Goal: Communication & Community: Answer question/provide support

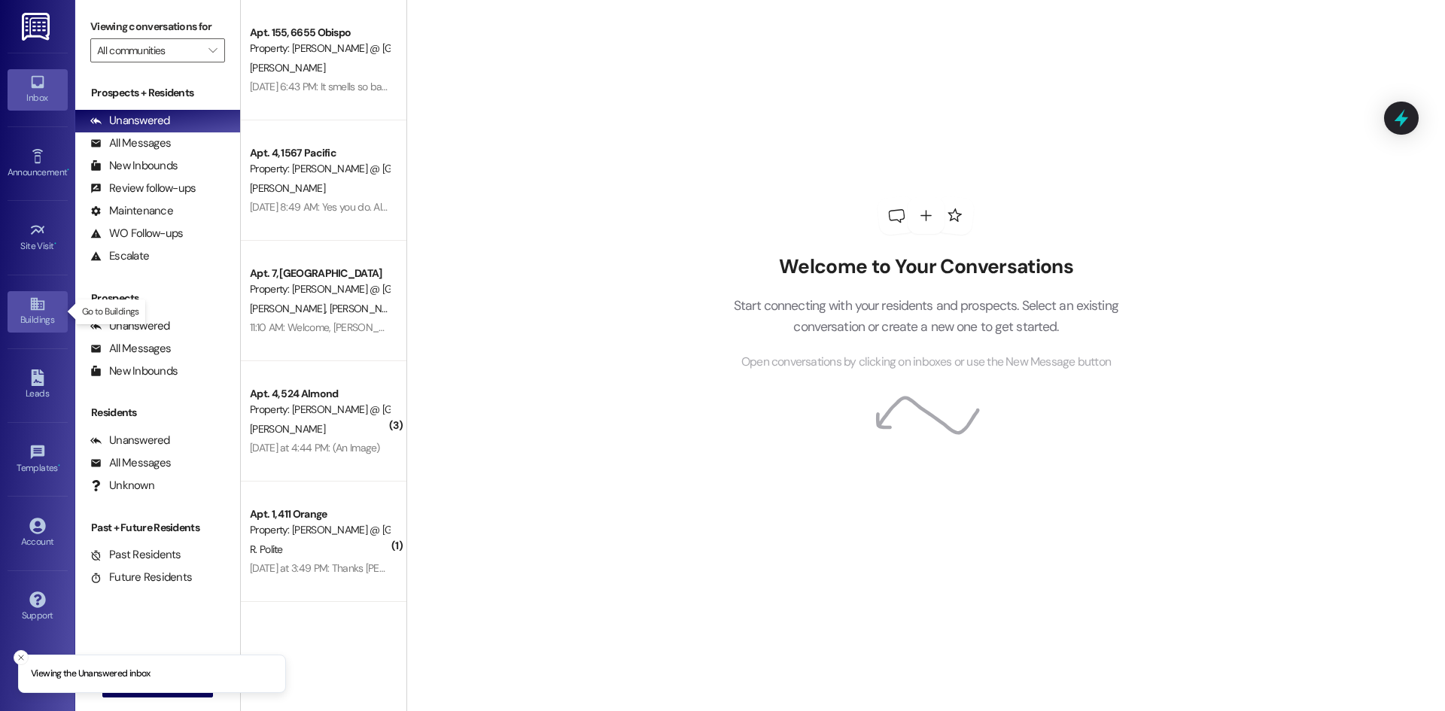
click at [22, 318] on div "Buildings" at bounding box center [37, 319] width 75 height 15
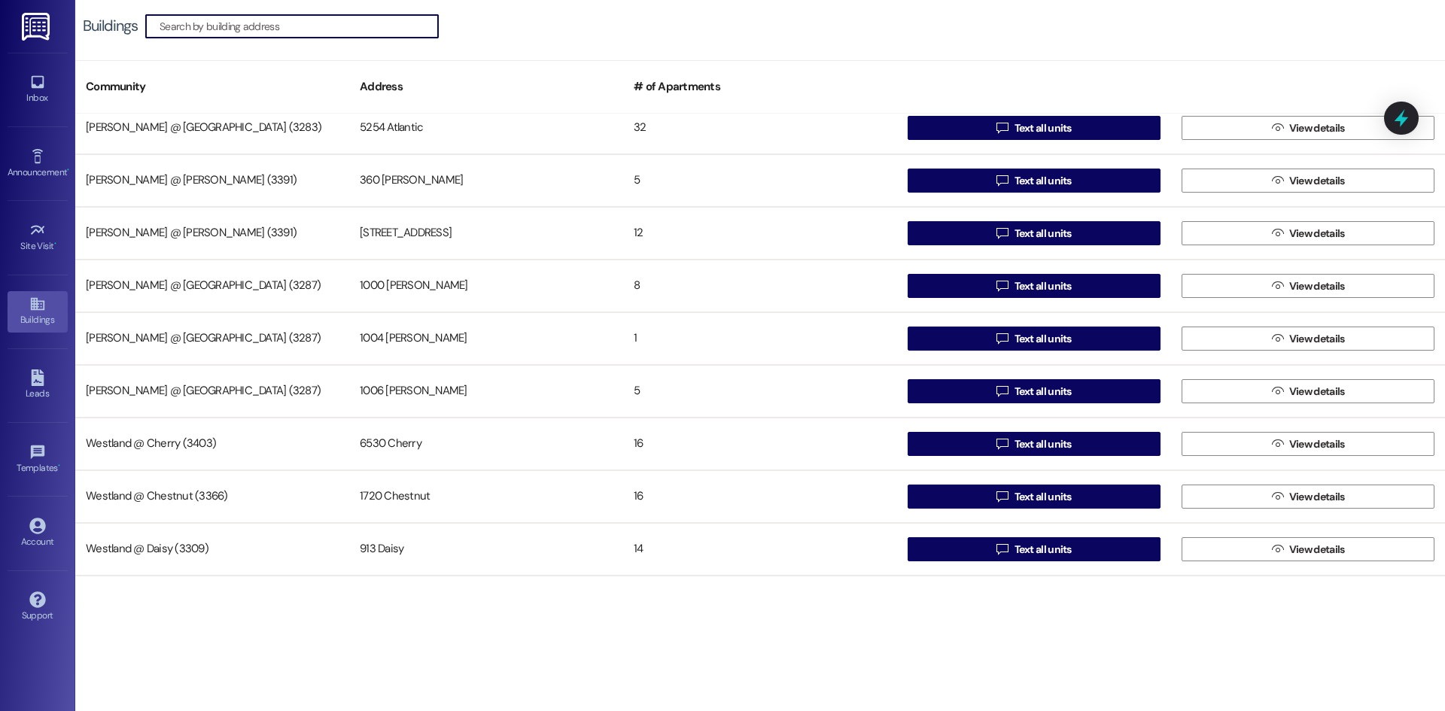
scroll to position [352, 0]
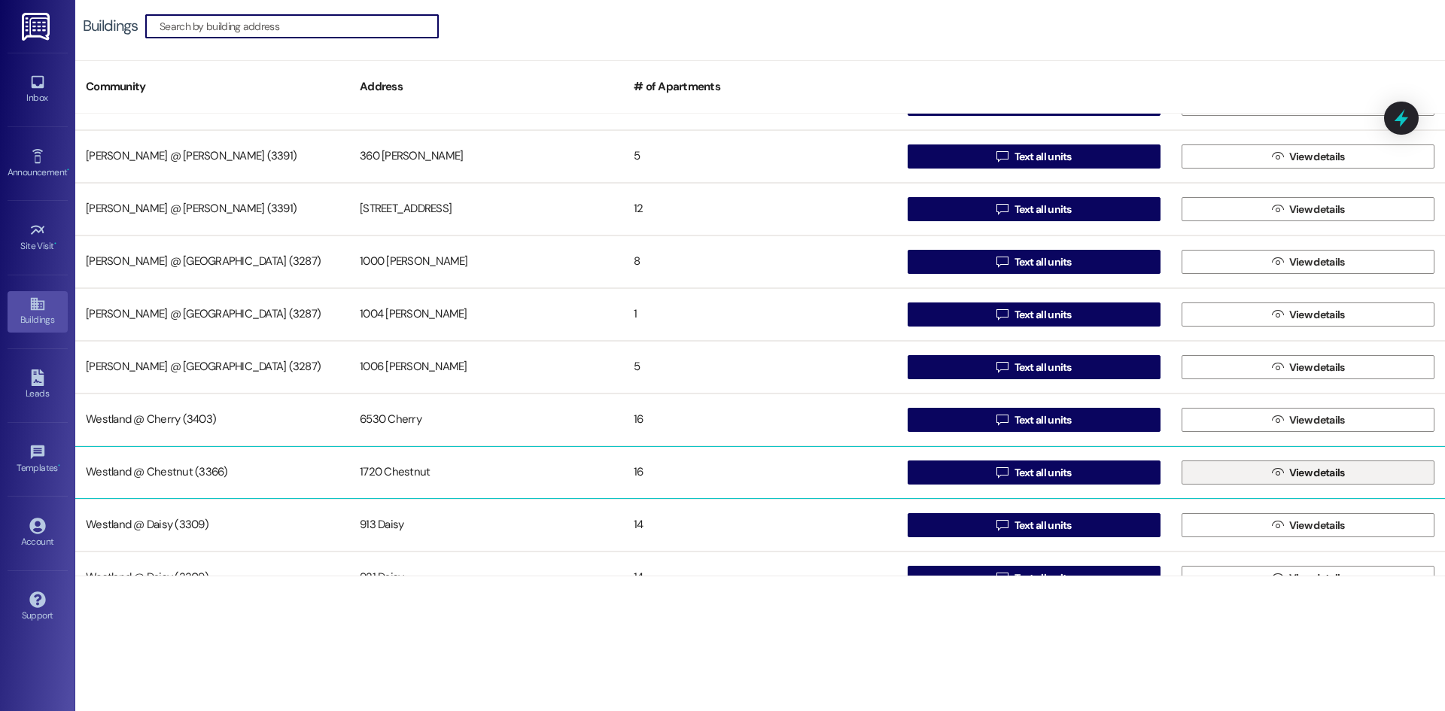
click at [1221, 478] on button " View details" at bounding box center [1307, 472] width 253 height 24
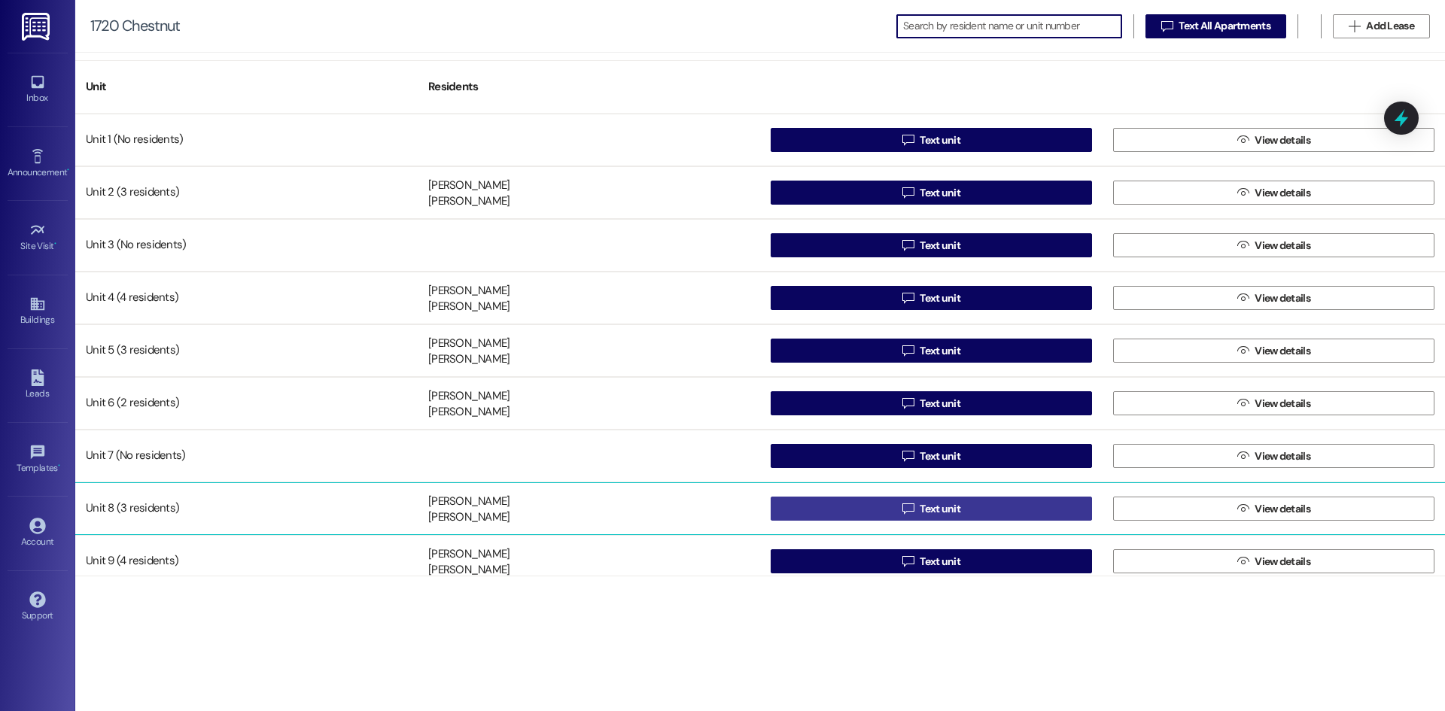
click at [831, 500] on button " Text unit" at bounding box center [930, 509] width 321 height 24
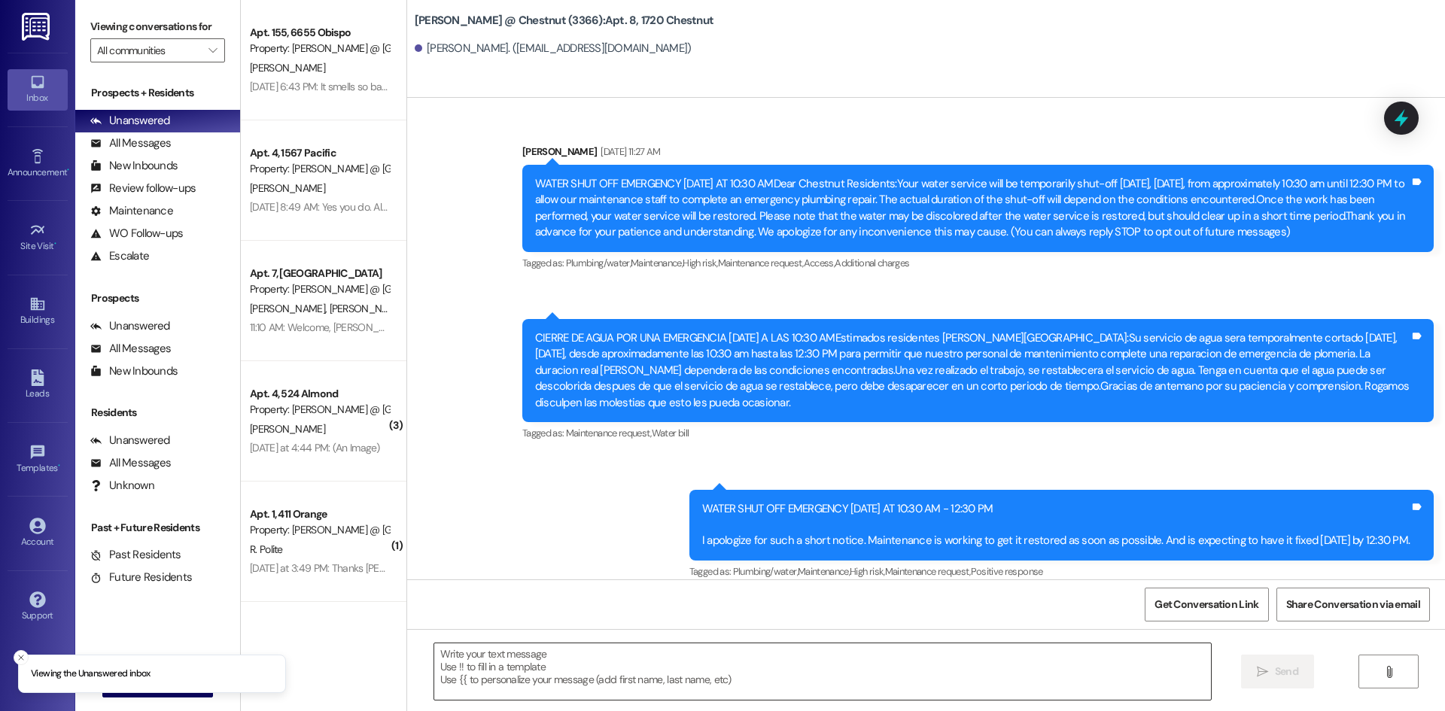
click at [699, 676] on textarea at bounding box center [822, 671] width 776 height 56
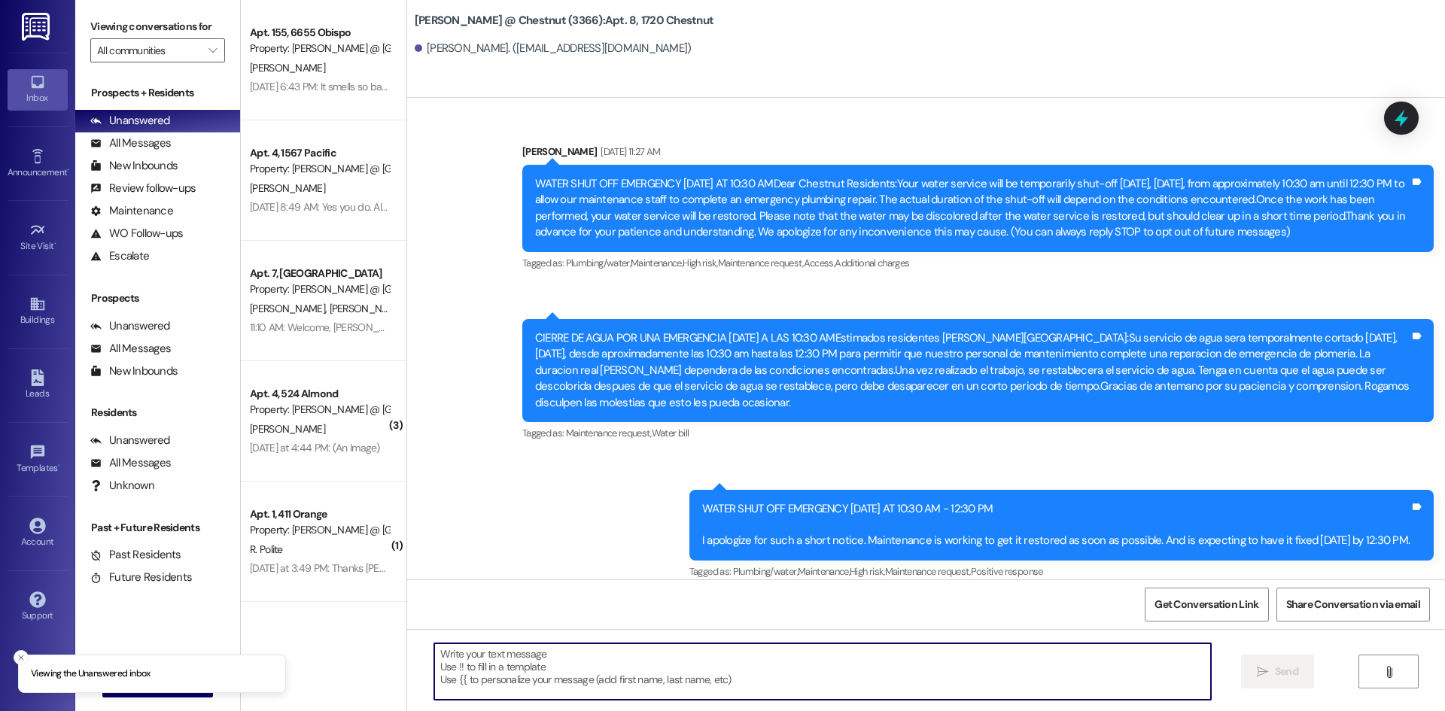
scroll to position [28771, 0]
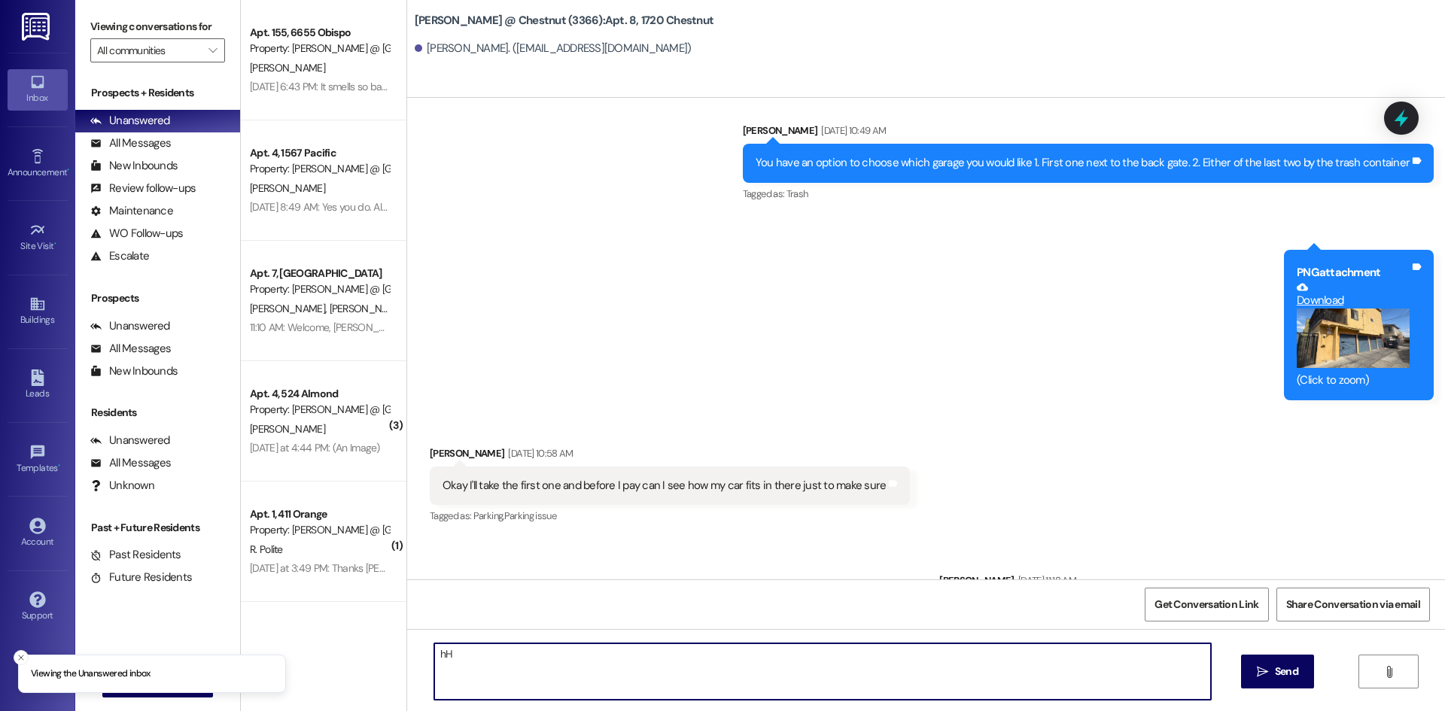
type textarea "h"
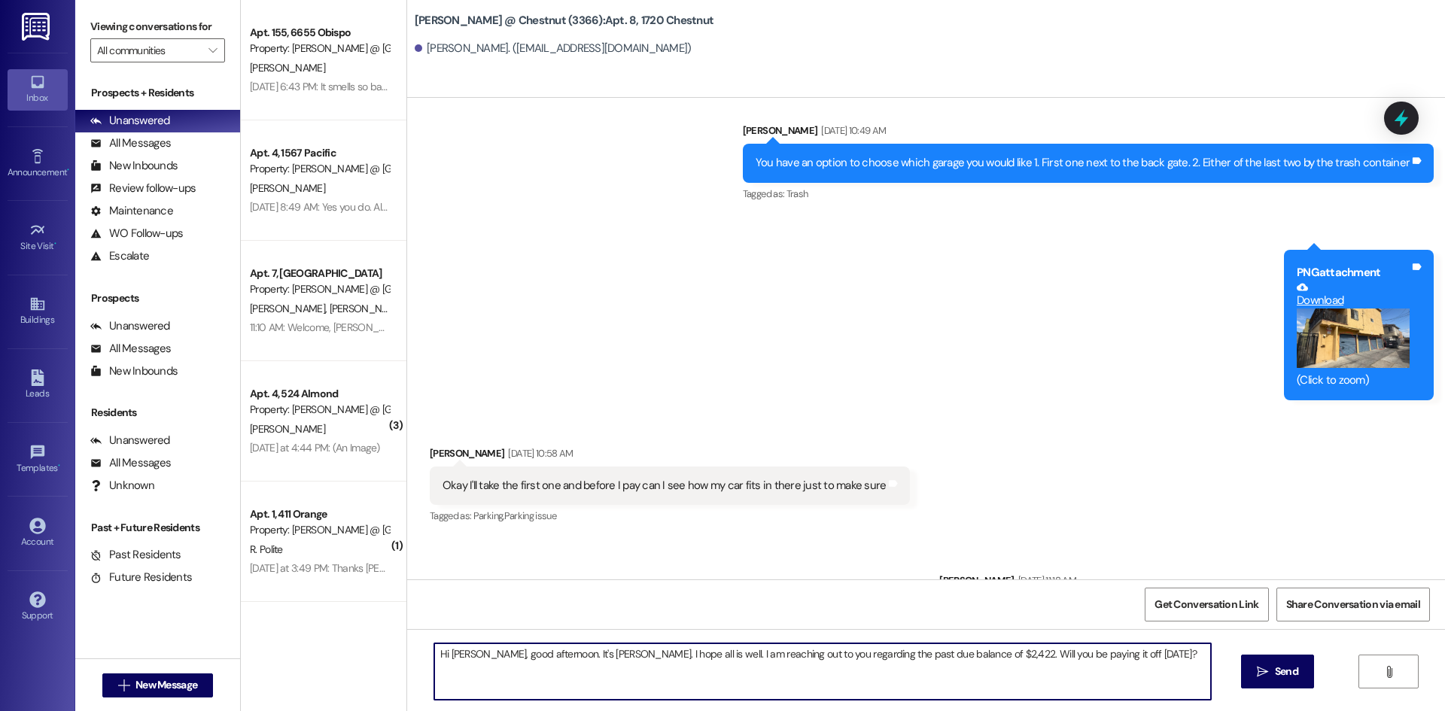
drag, startPoint x: 1138, startPoint y: 660, endPoint x: 390, endPoint y: 643, distance: 748.9
click at [203, 636] on div "Viewing conversations for All communities  Prospects + Residents Unanswered (0…" at bounding box center [759, 355] width 1369 height 711
type textarea "Hi [PERSON_NAME], good afternoon. It's [PERSON_NAME]. I hope all is well. I am …"
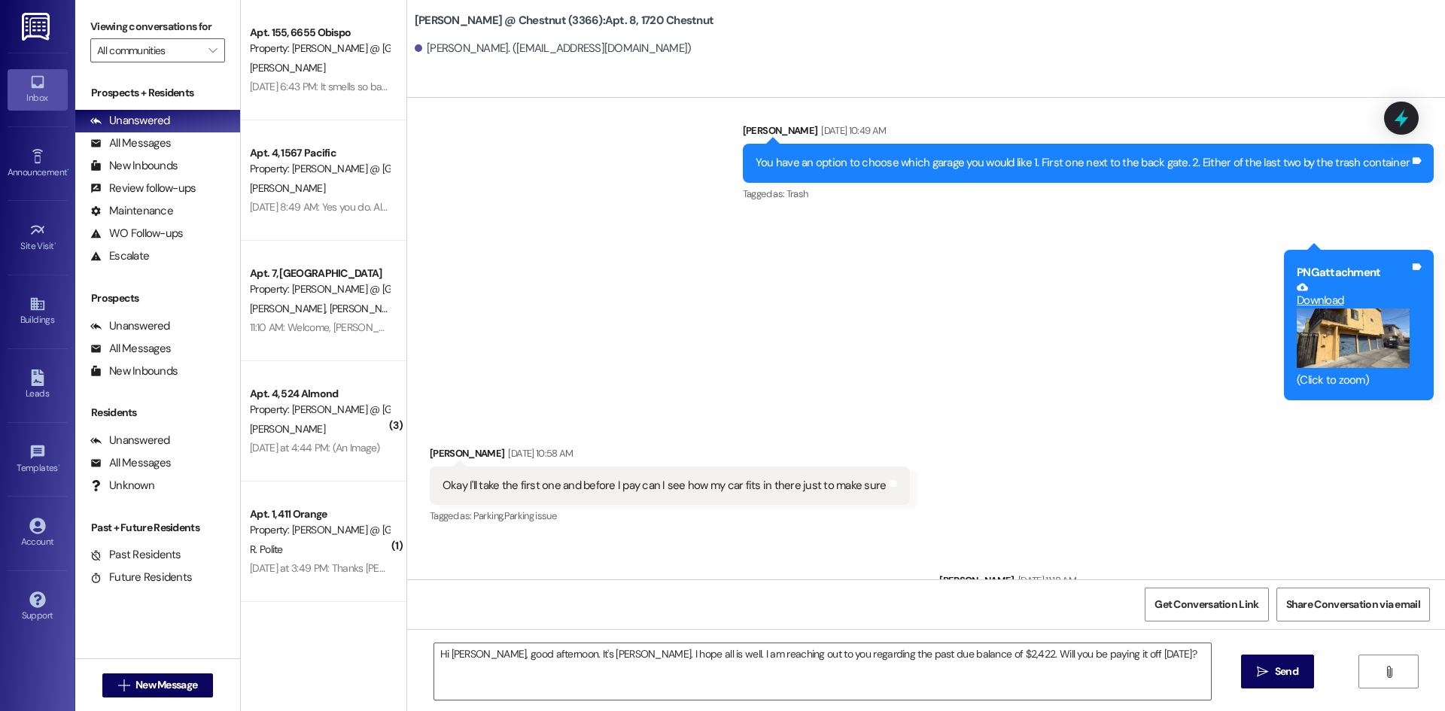
drag, startPoint x: 1278, startPoint y: 676, endPoint x: 1263, endPoint y: 692, distance: 22.9
click at [1268, 691] on div "Hi [PERSON_NAME], good afternoon. It's [PERSON_NAME]. I hope all is well. I am …" at bounding box center [926, 685] width 1038 height 113
click at [1265, 670] on icon "" at bounding box center [1262, 672] width 11 height 12
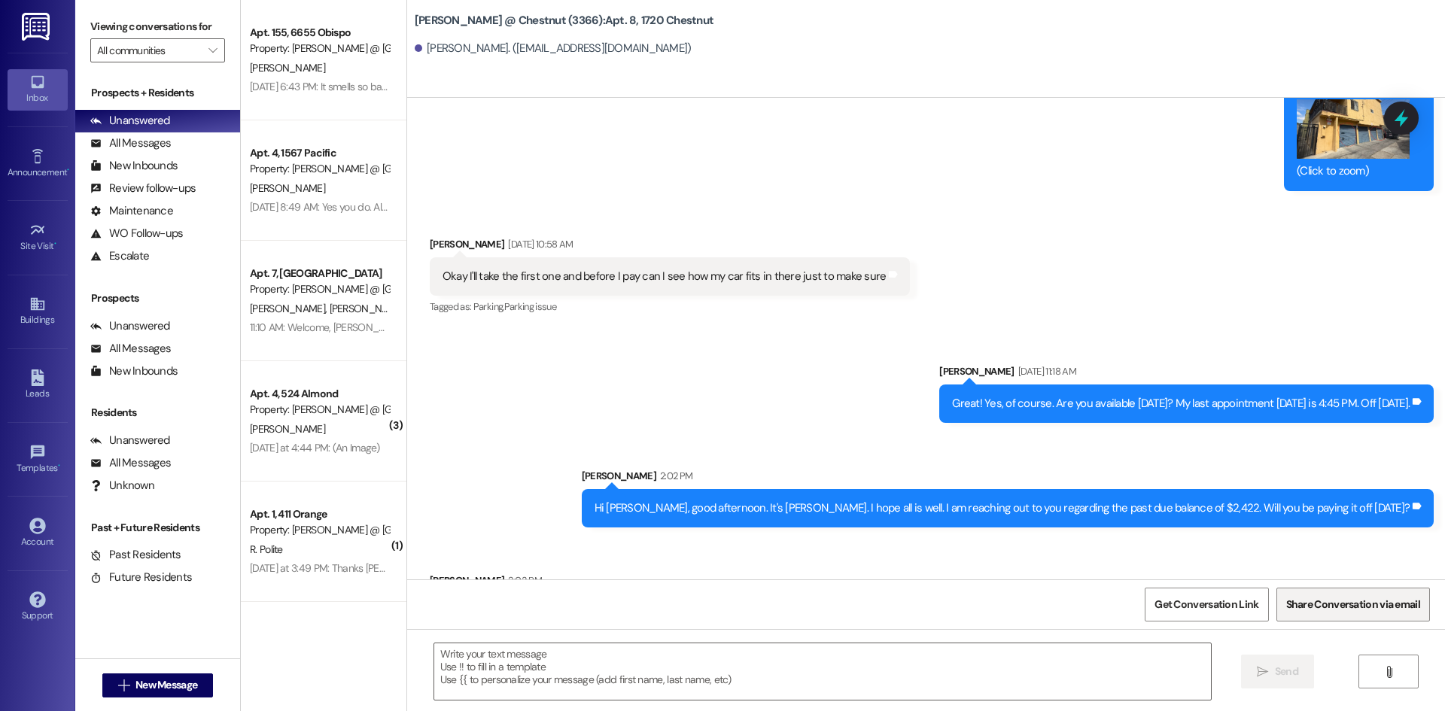
scroll to position [28981, 0]
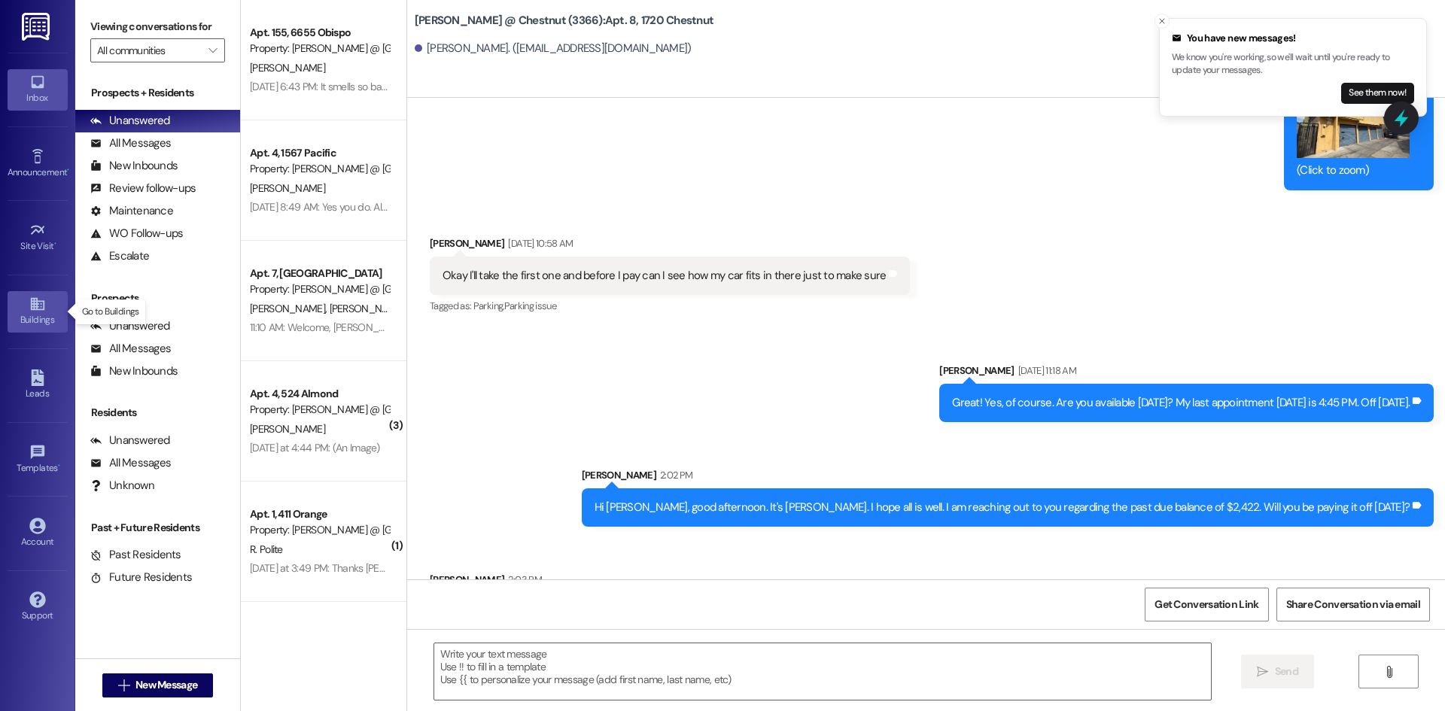
click at [29, 315] on div "Buildings" at bounding box center [37, 319] width 75 height 15
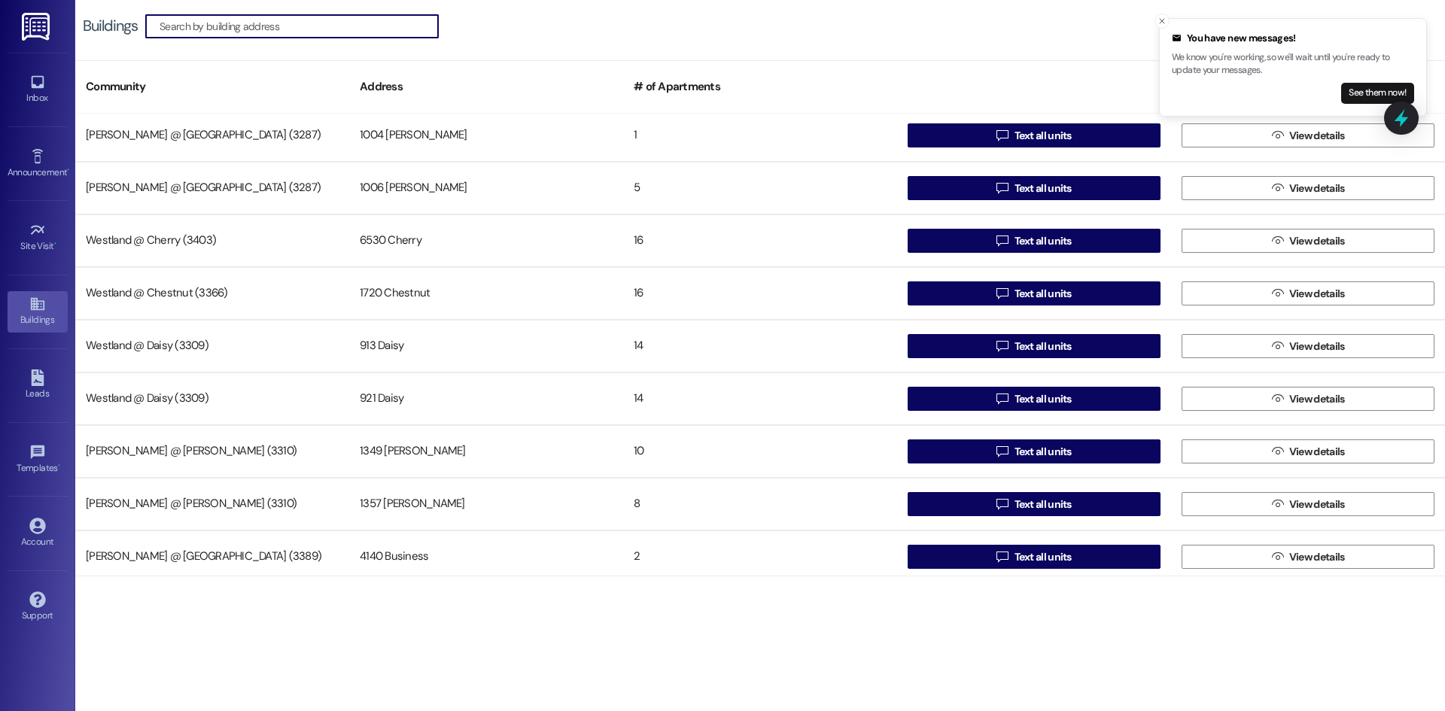
scroll to position [542, 0]
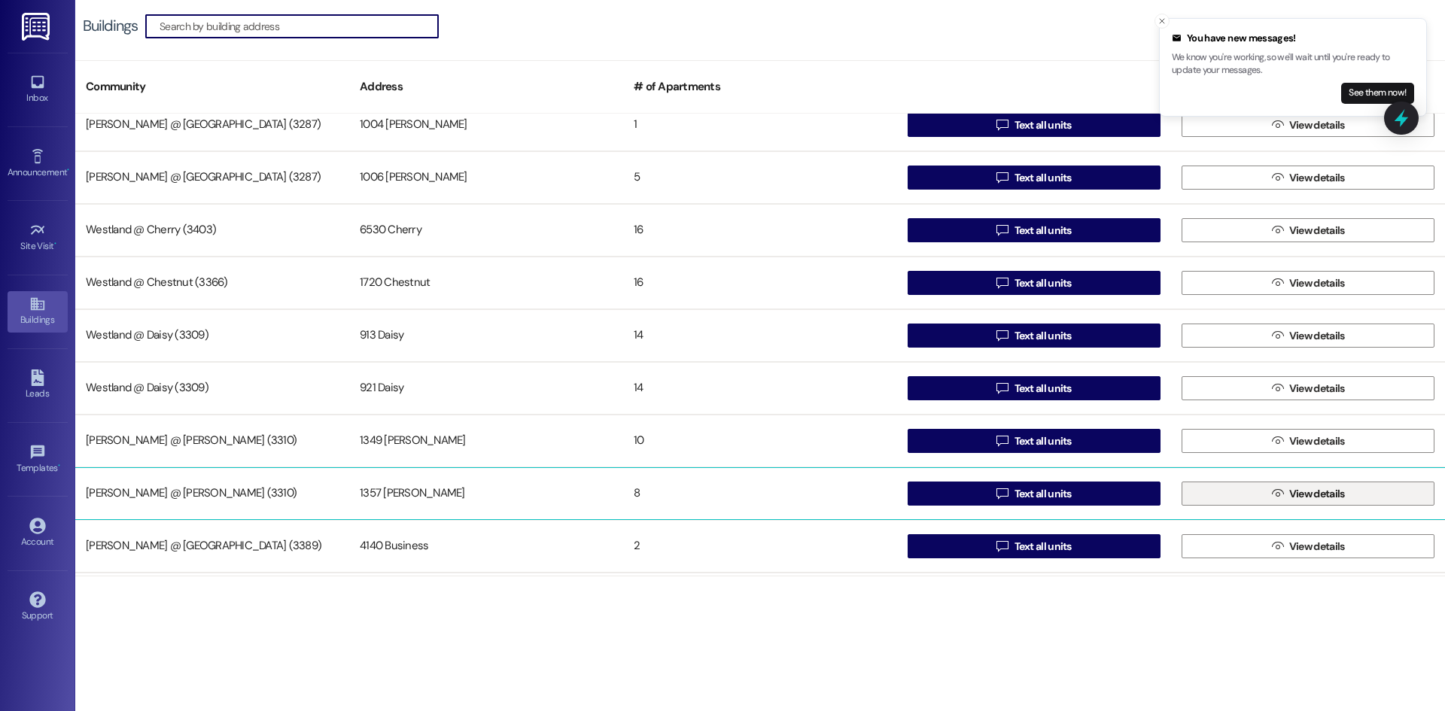
click at [1187, 498] on button " View details" at bounding box center [1307, 494] width 253 height 24
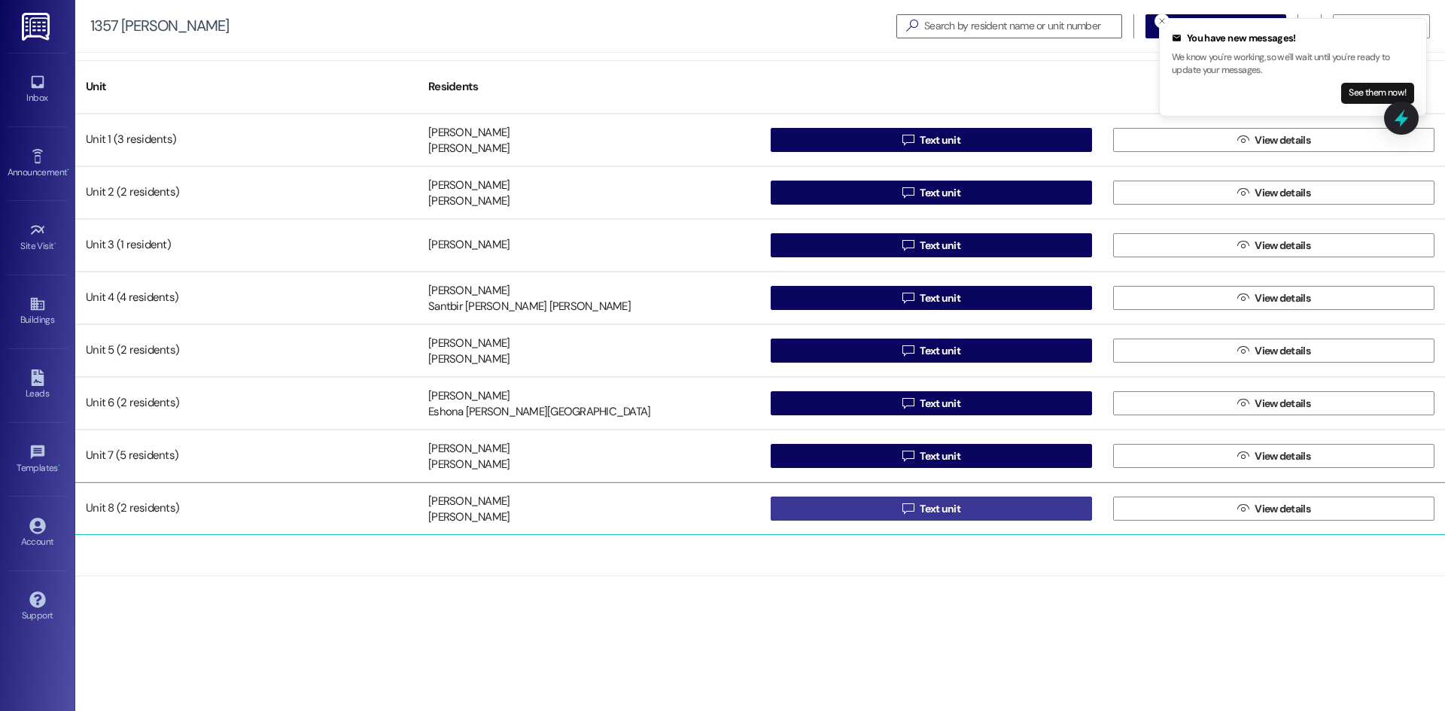
click at [806, 506] on button " Text unit" at bounding box center [930, 509] width 321 height 24
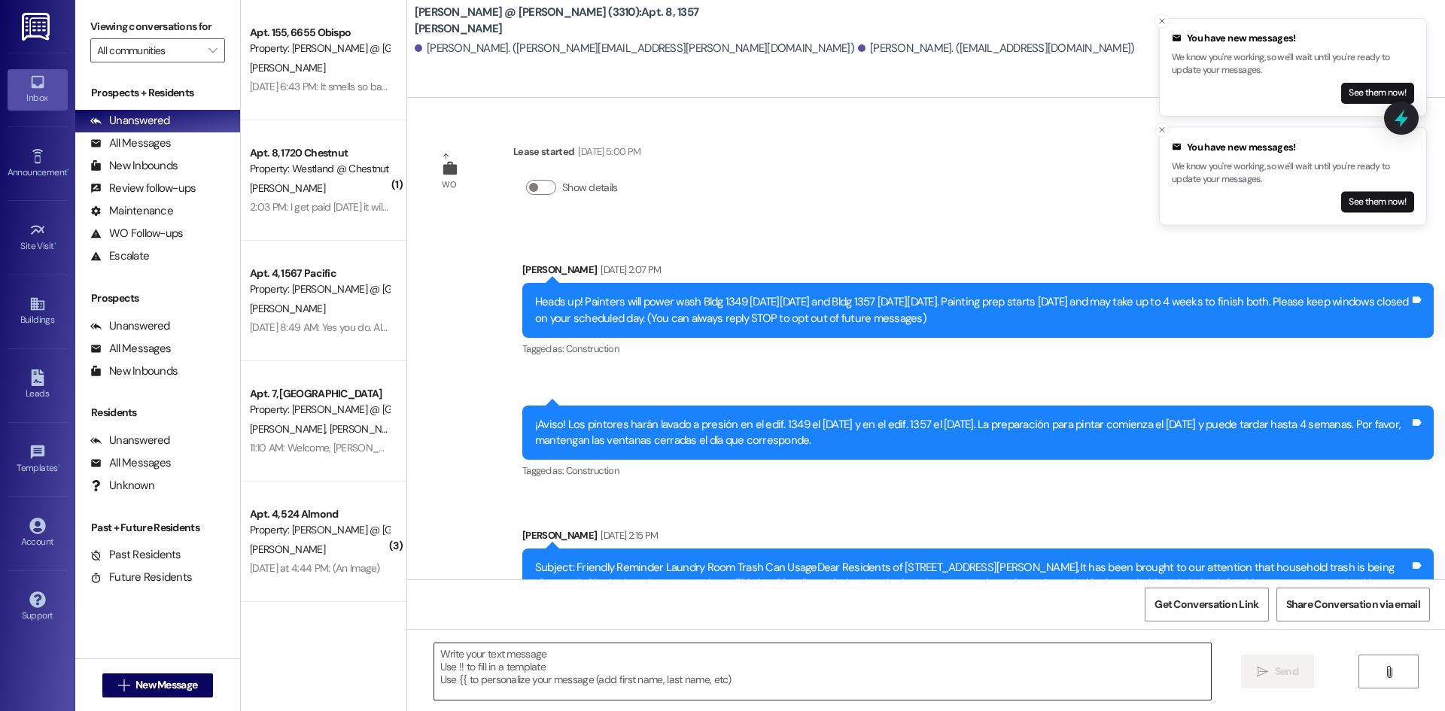
drag, startPoint x: 647, startPoint y: 678, endPoint x: 643, endPoint y: 667, distance: 11.2
click at [643, 667] on textarea at bounding box center [822, 671] width 776 height 56
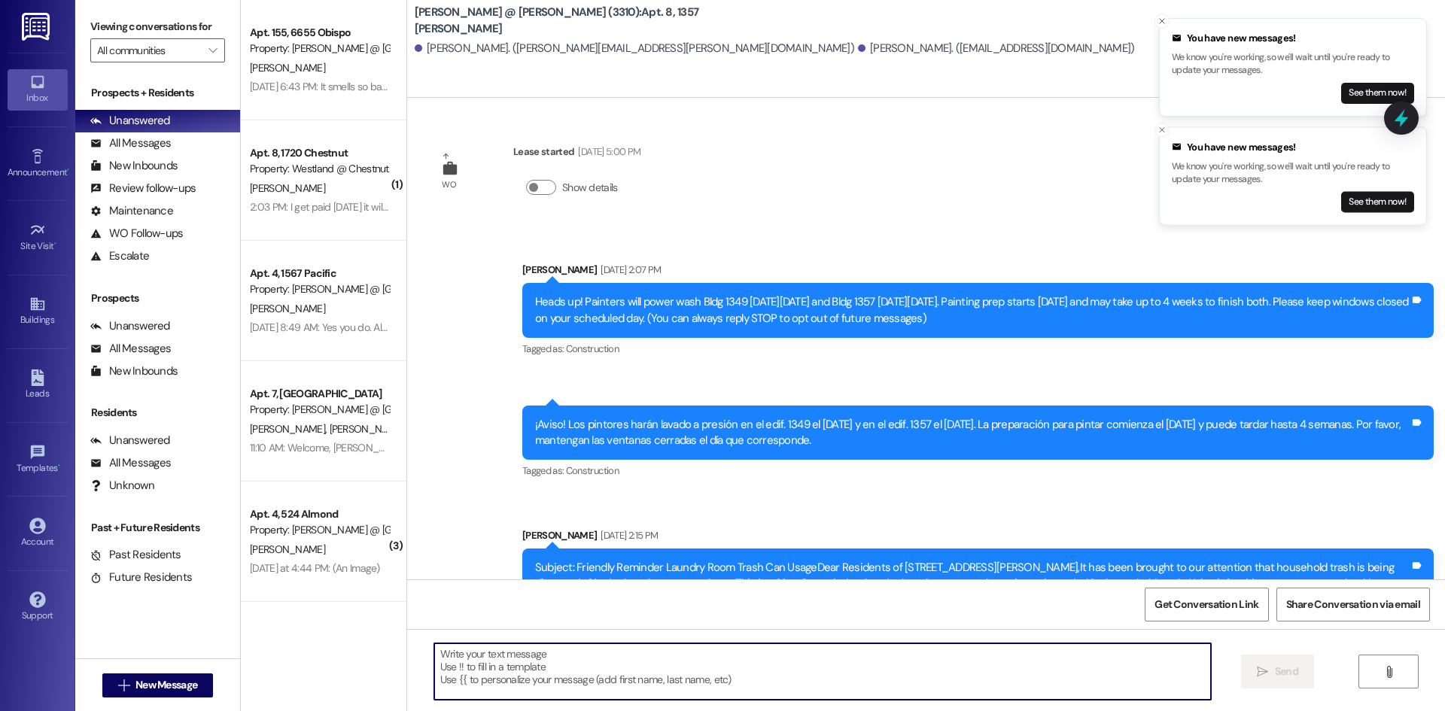
paste textarea "Hi Damara, good afternoon. It's [PERSON_NAME]. I hope all is well. I am reachin…"
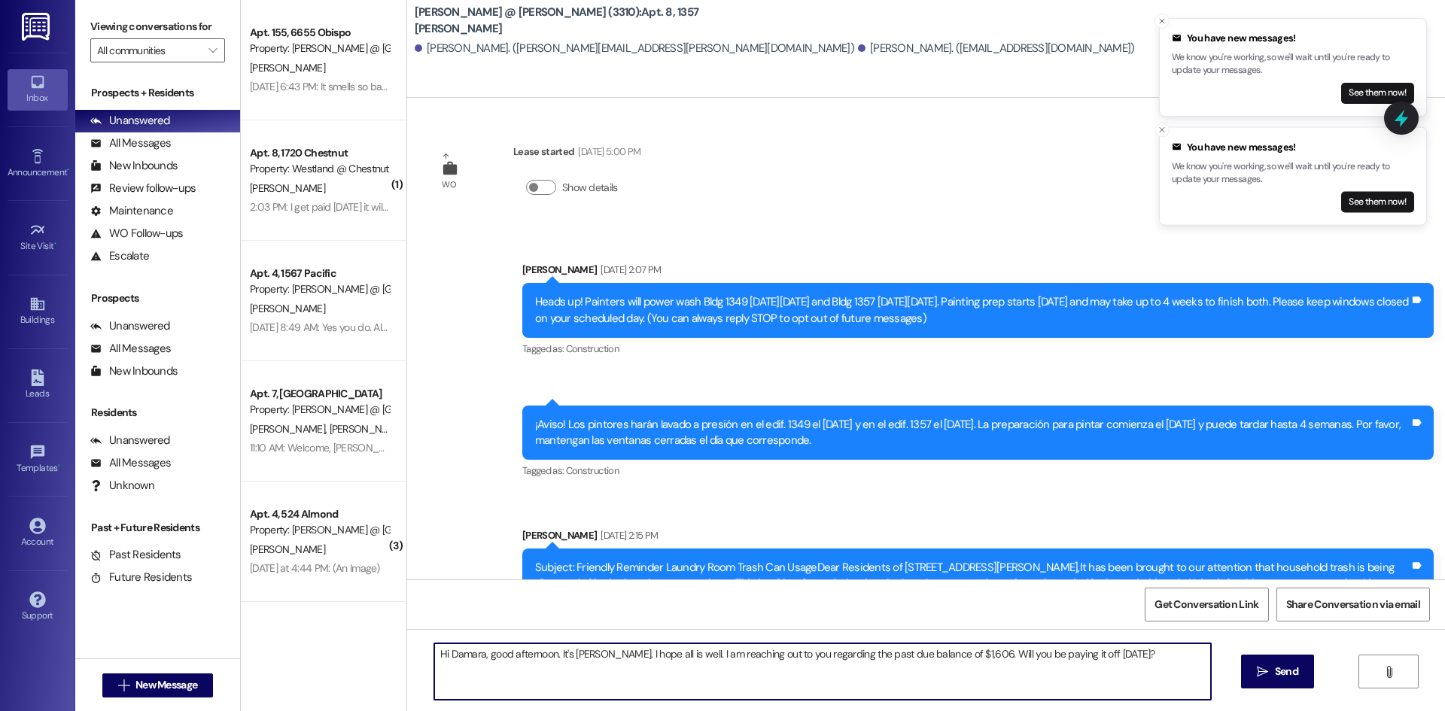
click at [486, 652] on textarea "Hi Damara, good afternoon. It's [PERSON_NAME]. I hope all is well. I am reachin…" at bounding box center [822, 671] width 776 height 56
click at [974, 654] on textarea "Hi [PERSON_NAME], good afternoon. It's [PERSON_NAME]. I hope all is well. I am …" at bounding box center [822, 671] width 776 height 56
type textarea "Hi [PERSON_NAME], good afternoon. It's [PERSON_NAME]. I hope all is well. I am …"
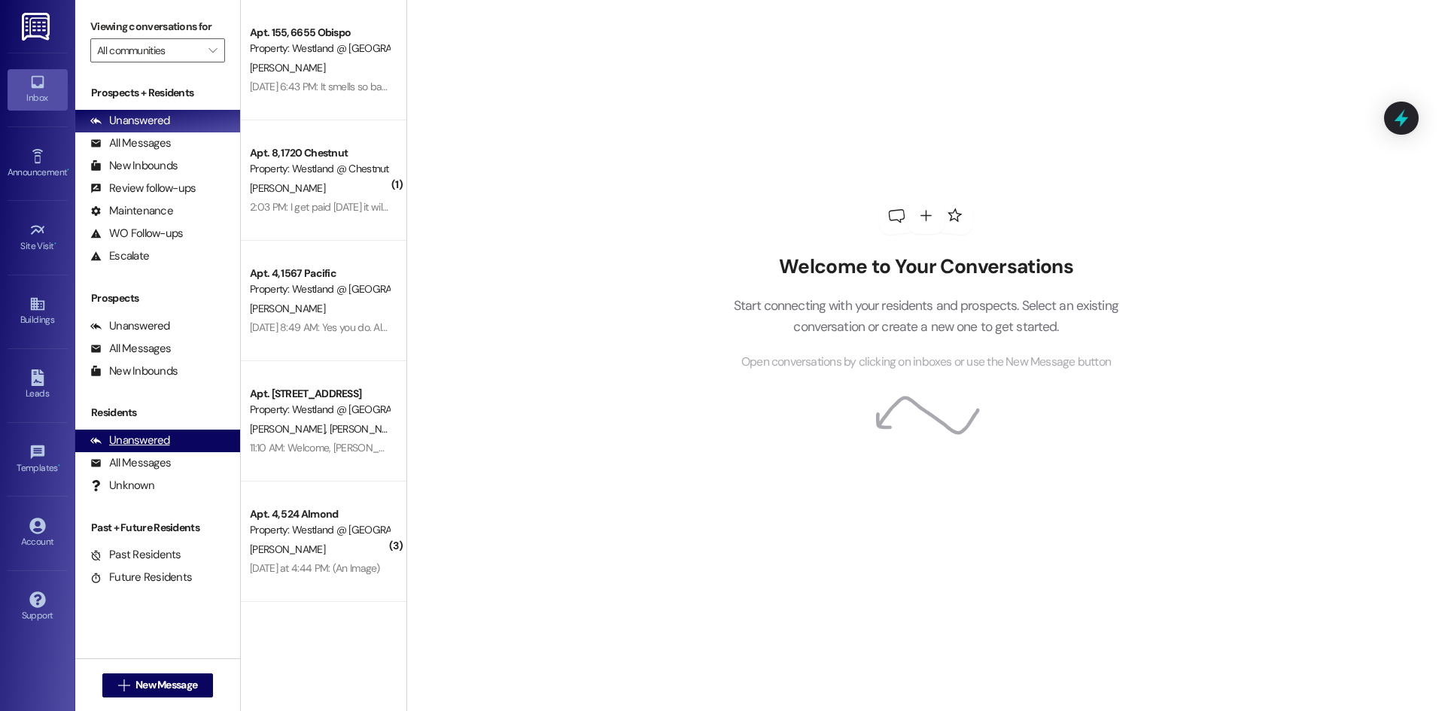
click at [141, 439] on div "Unanswered" at bounding box center [130, 441] width 80 height 16
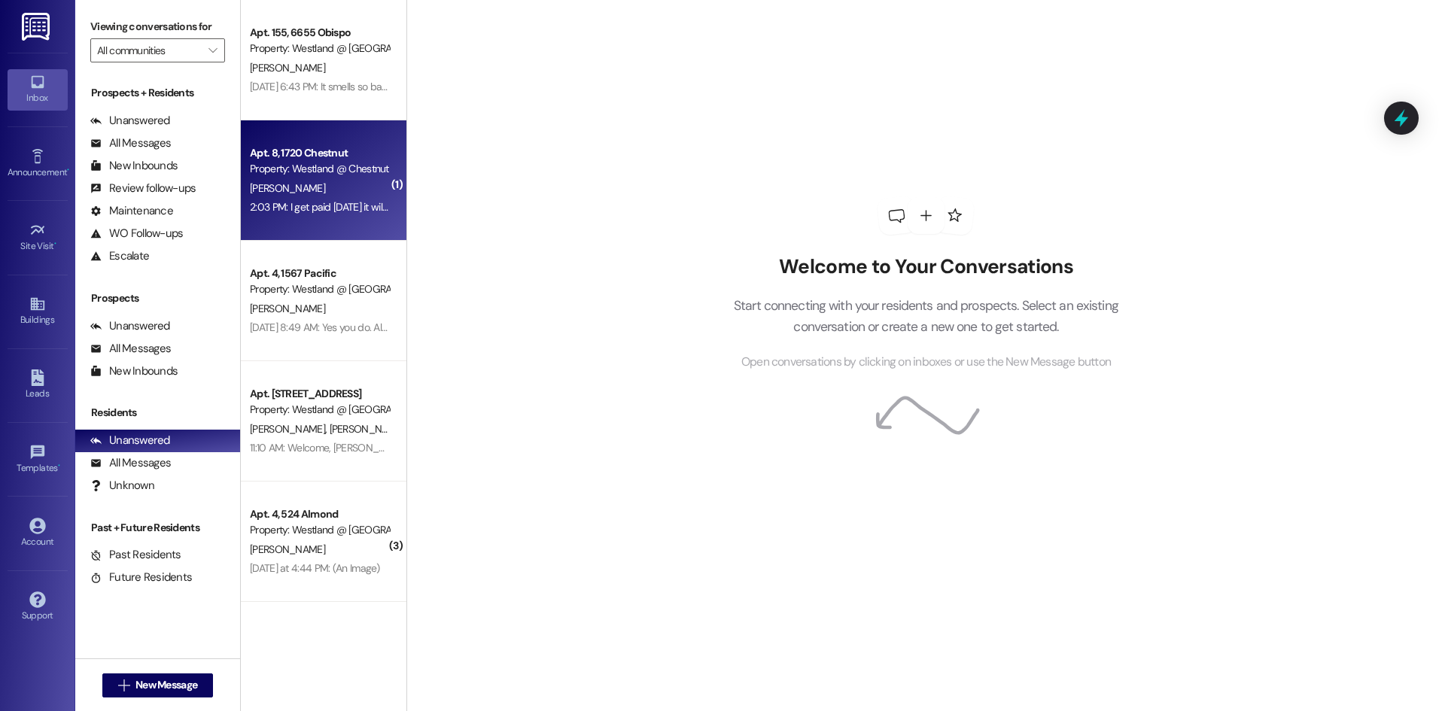
click at [299, 208] on div "2:03 PM: I get paid [DATE] it will be paid by next week 2:03 PM: I get paid [DA…" at bounding box center [366, 207] width 232 height 14
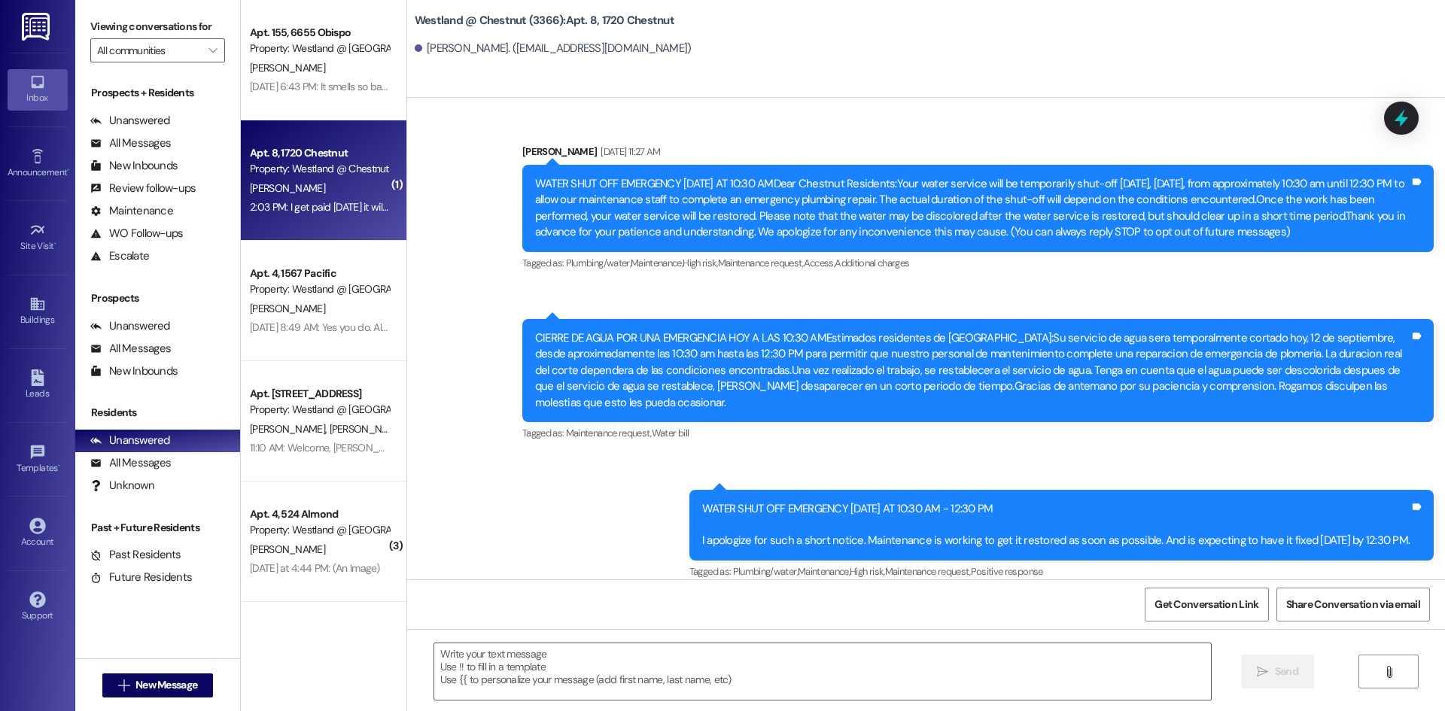
scroll to position [29025, 0]
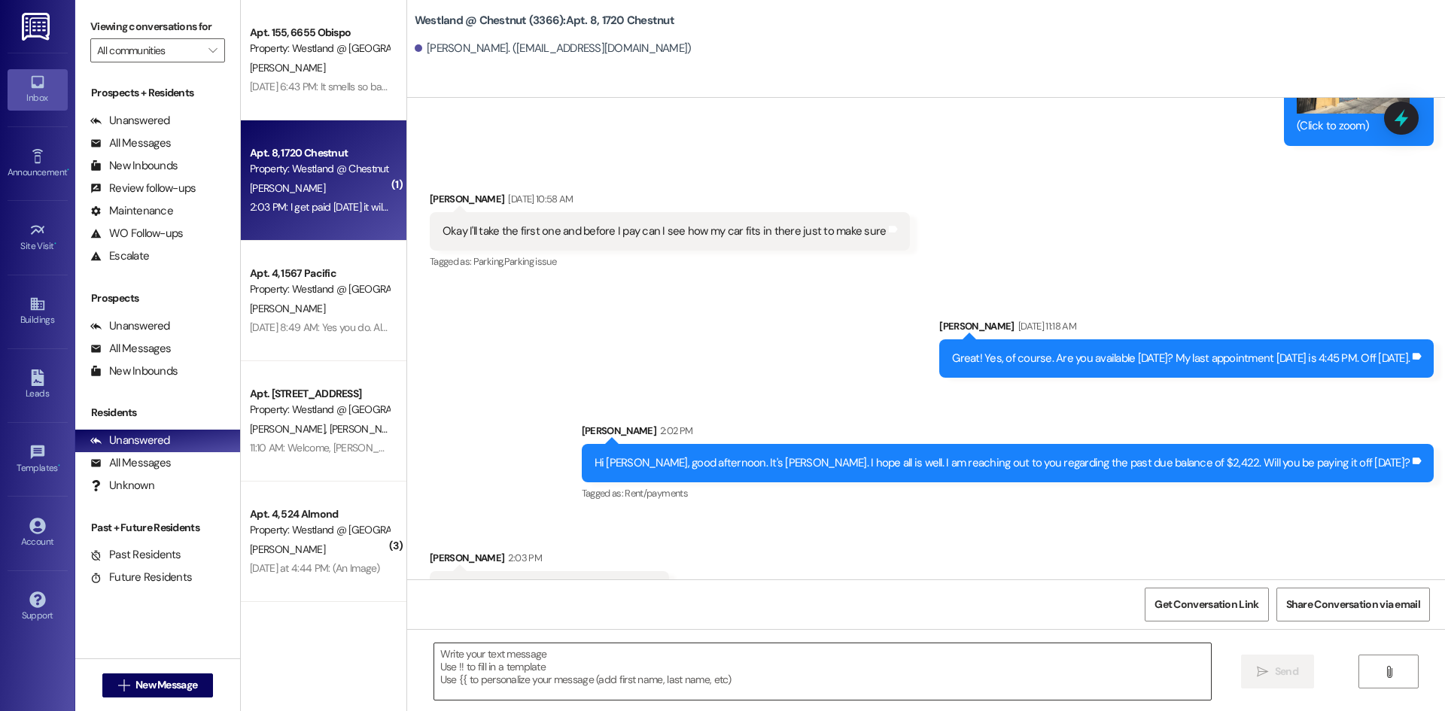
click at [560, 666] on textarea at bounding box center [822, 671] width 776 height 56
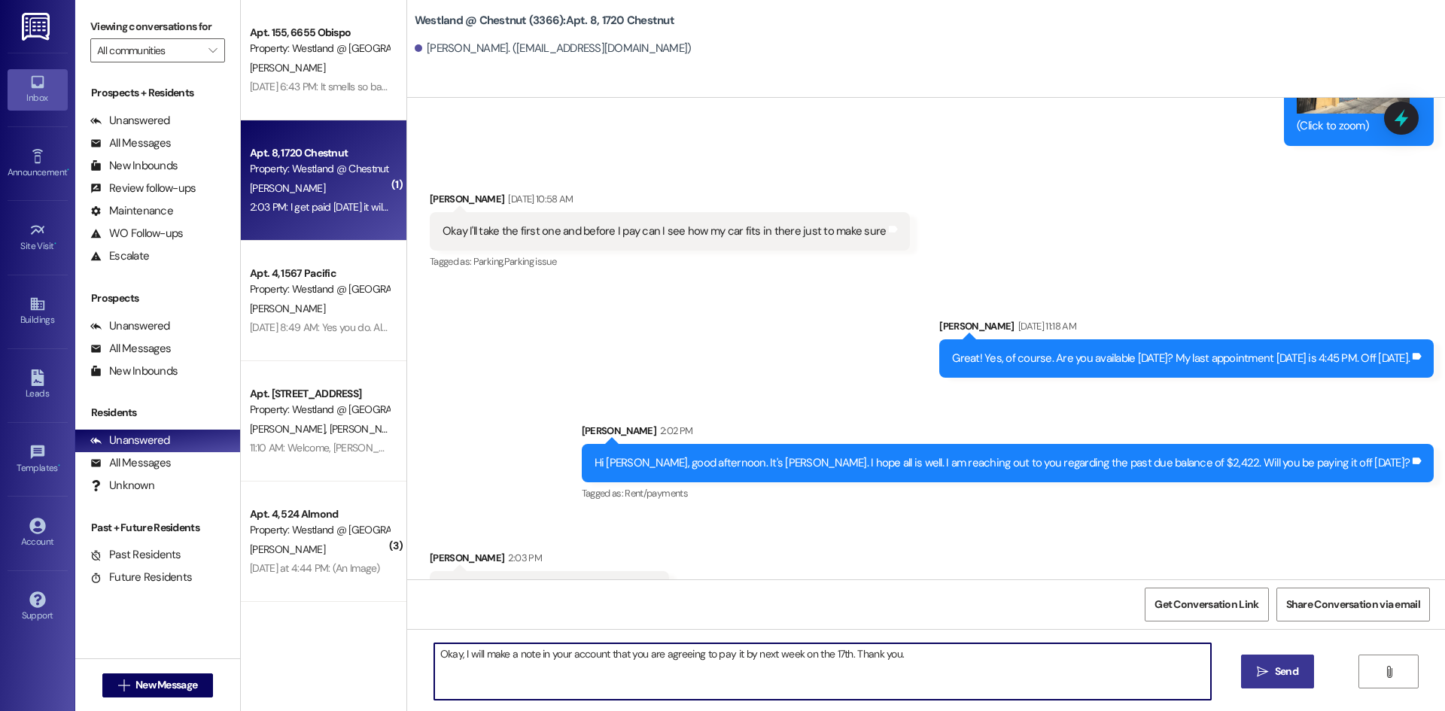
type textarea "Okay, I will make a note in your account that you are agreeing to pay it by nex…"
click at [1278, 675] on span "Send" at bounding box center [1286, 672] width 23 height 16
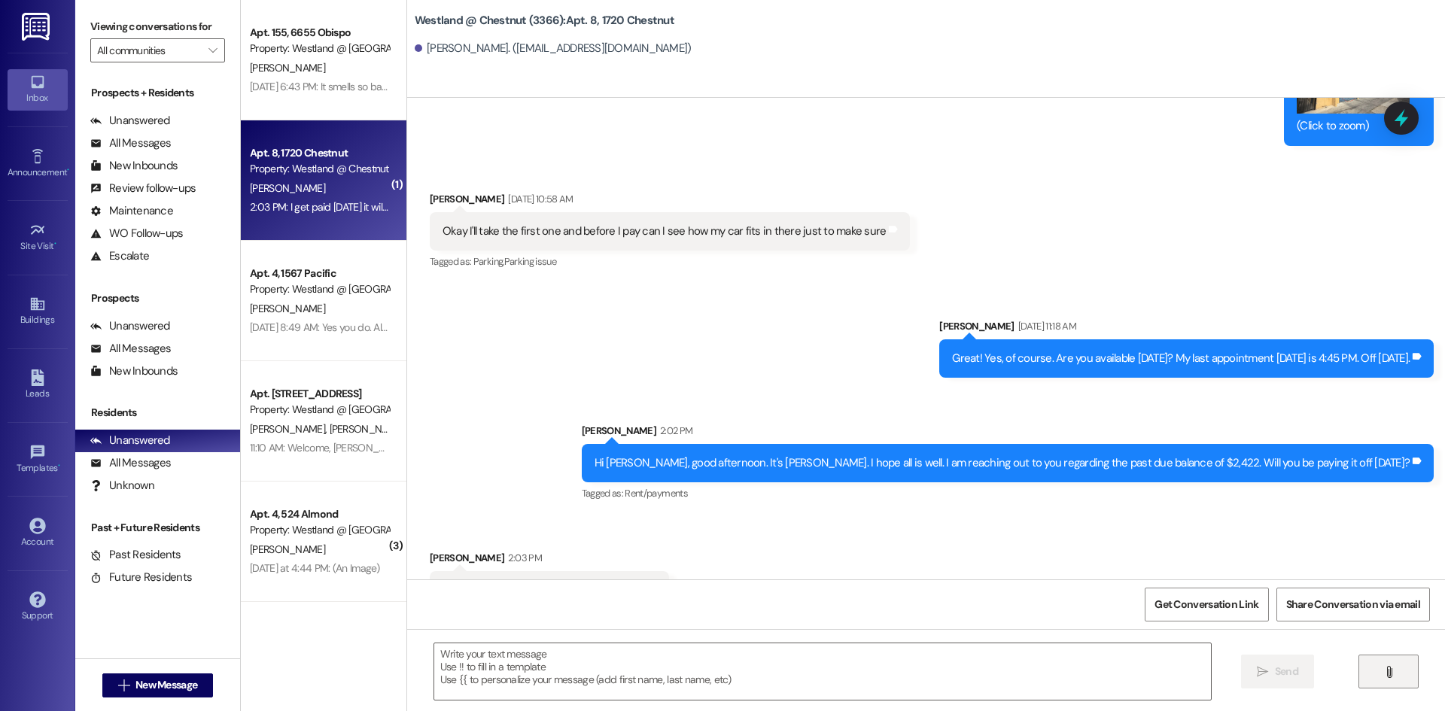
scroll to position [29025, 0]
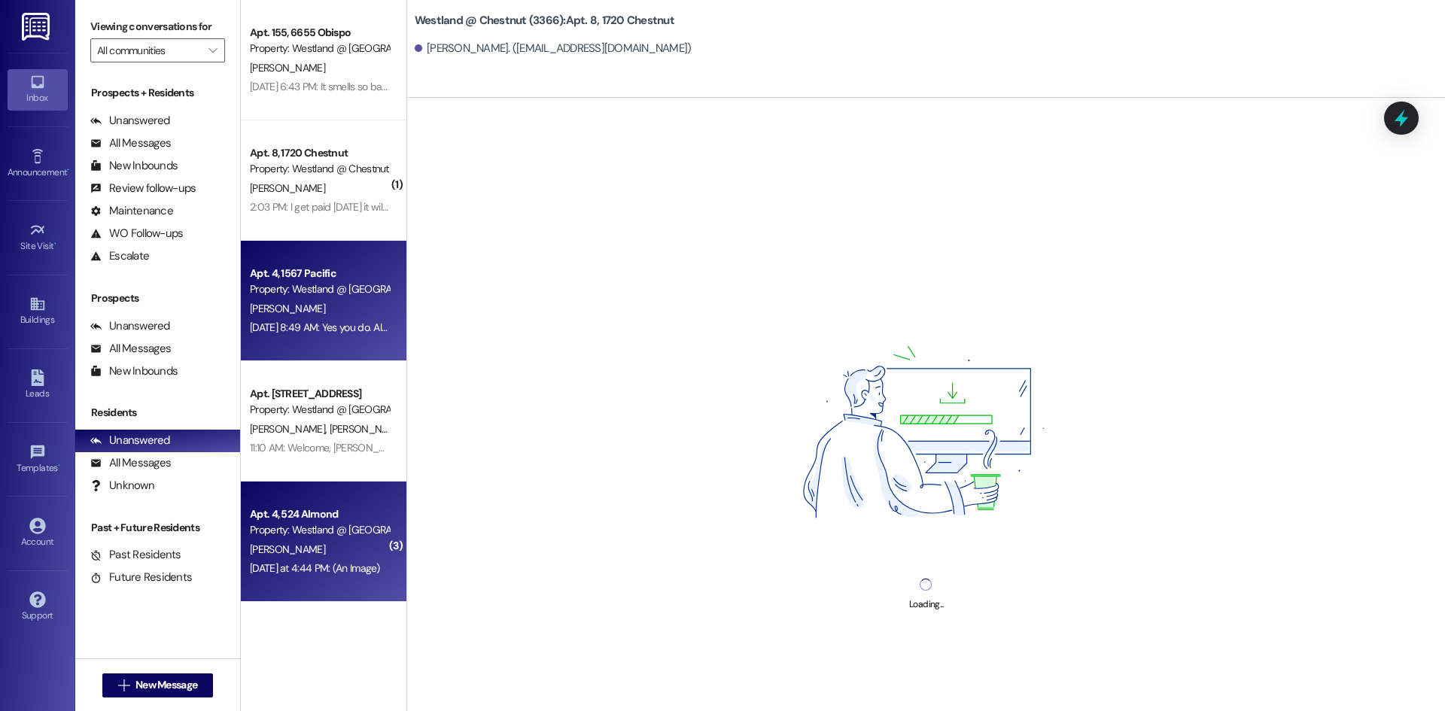
click at [312, 562] on div "Yesterday at 4:44 PM: (An Image) Yesterday at 4:44 PM: (An Image)" at bounding box center [315, 568] width 130 height 14
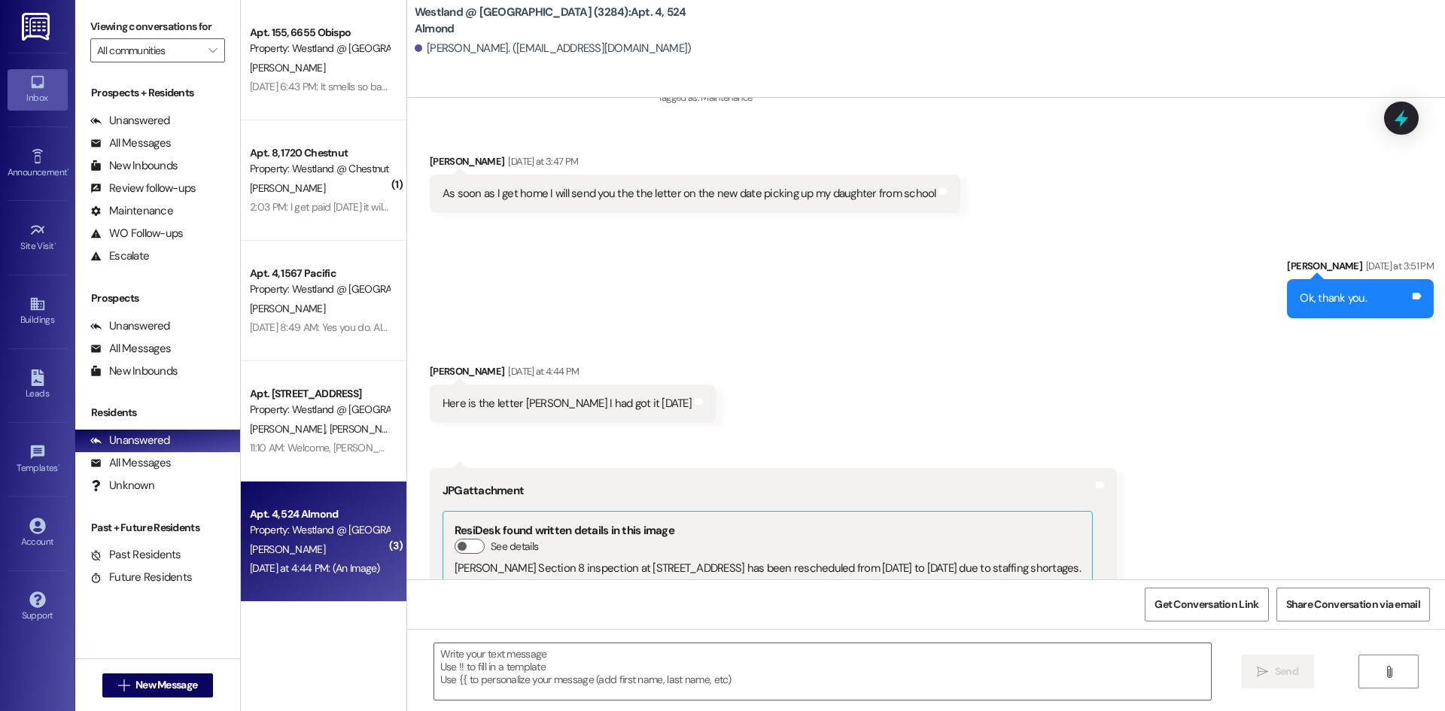
scroll to position [2835, 0]
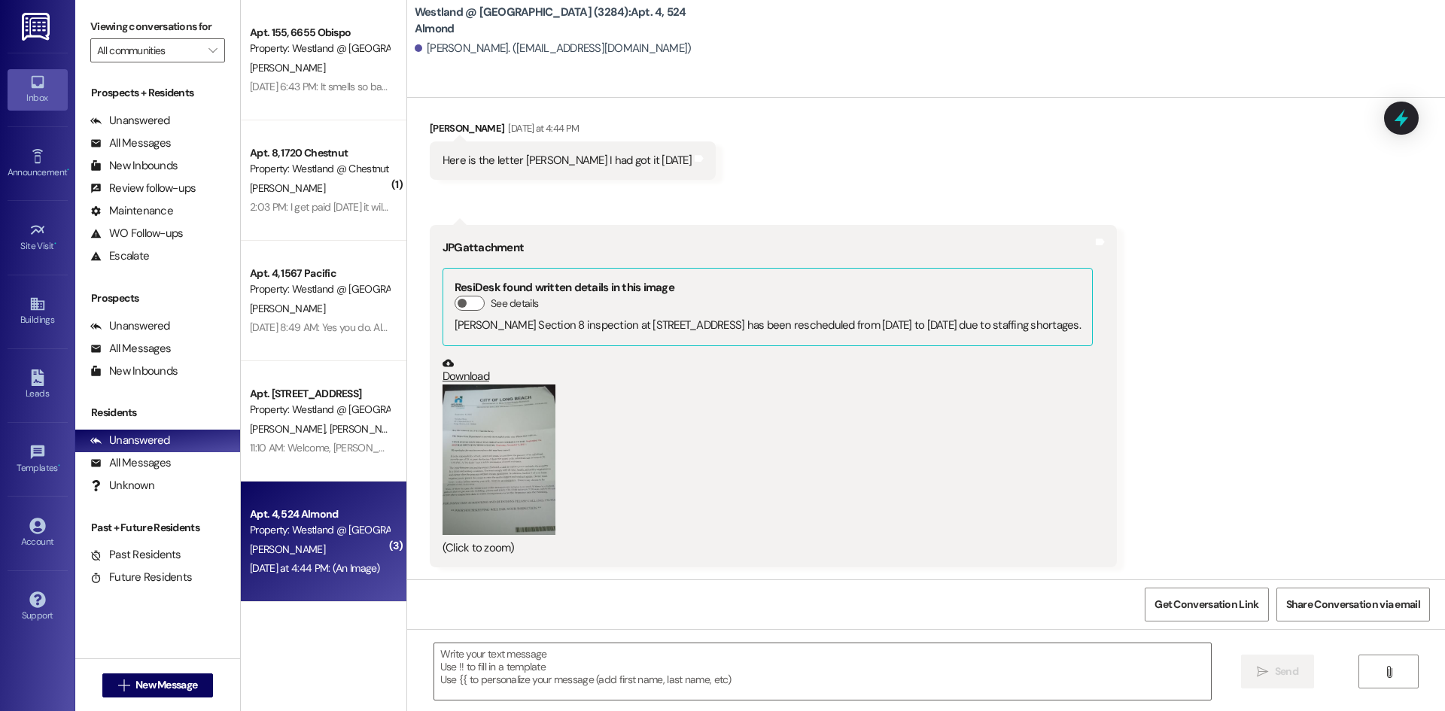
click at [481, 496] on button "Zoom image" at bounding box center [498, 459] width 113 height 150
